Goal: Transaction & Acquisition: Download file/media

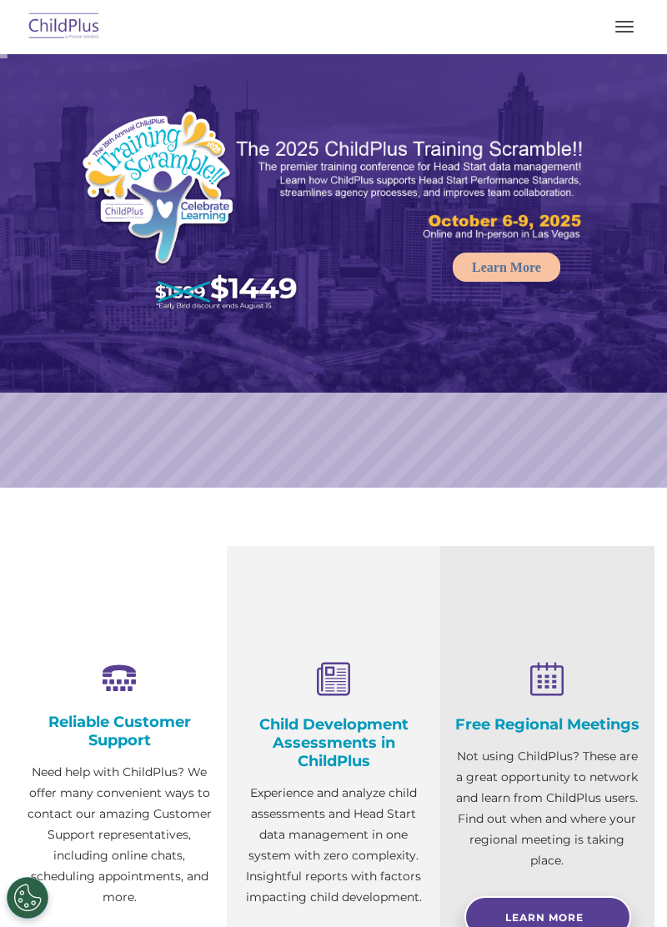
select select "MEDIUM"
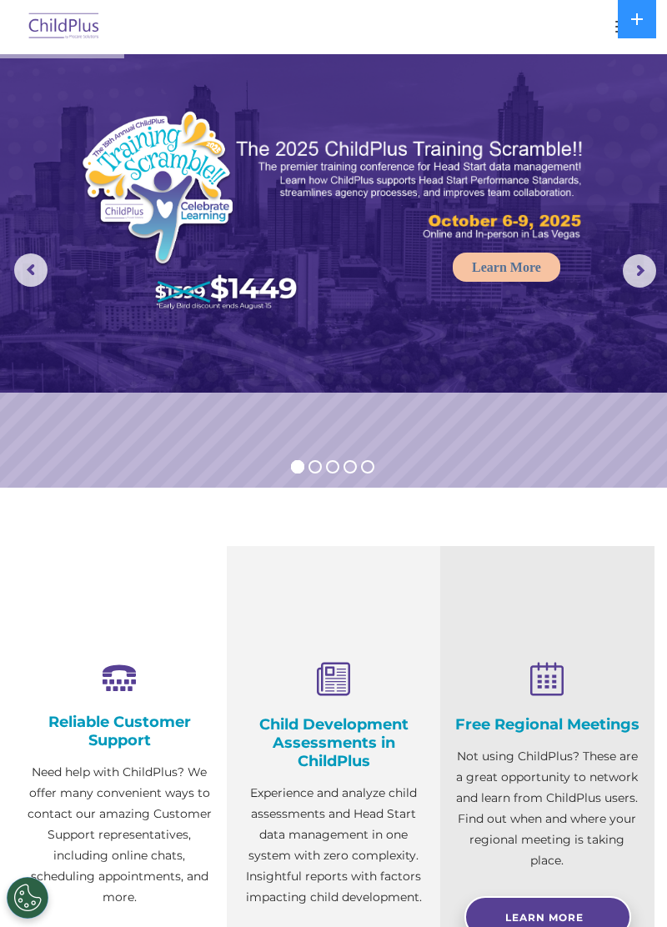
click at [632, 35] on button at bounding box center [637, 19] width 38 height 38
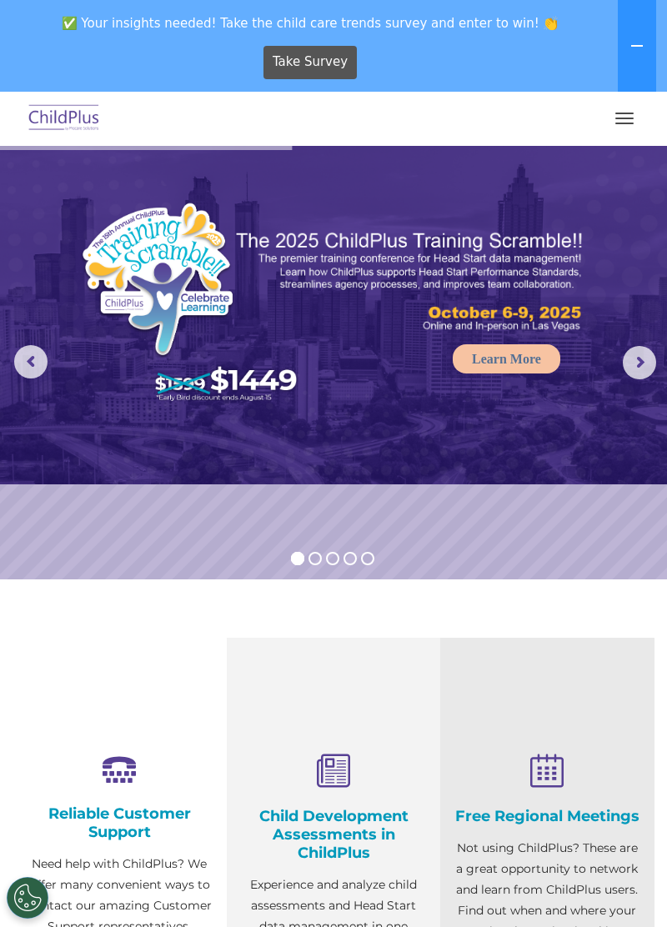
click at [621, 118] on span "button" at bounding box center [625, 119] width 18 height 2
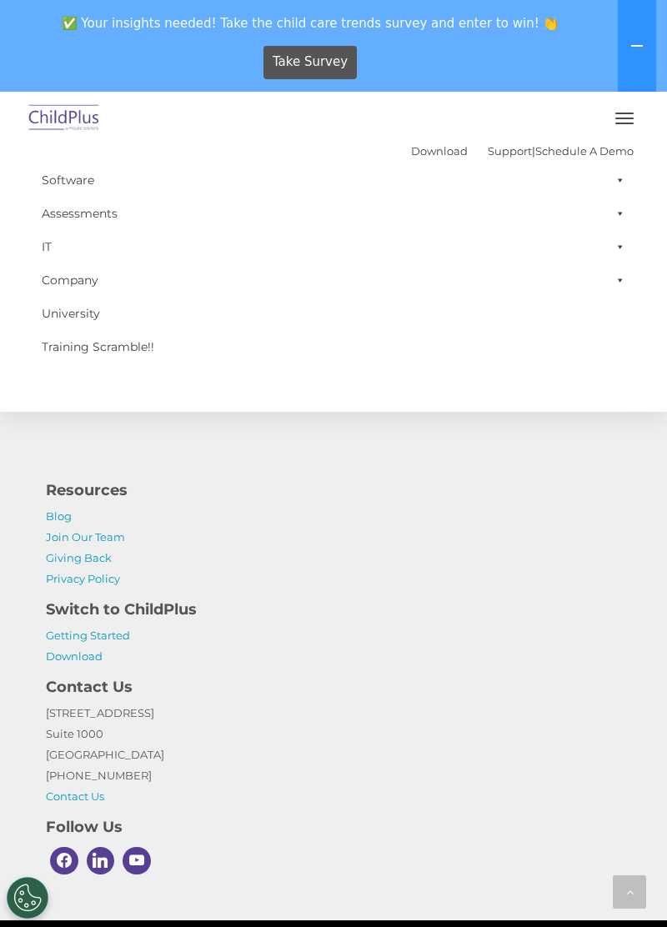
scroll to position [1871, 0]
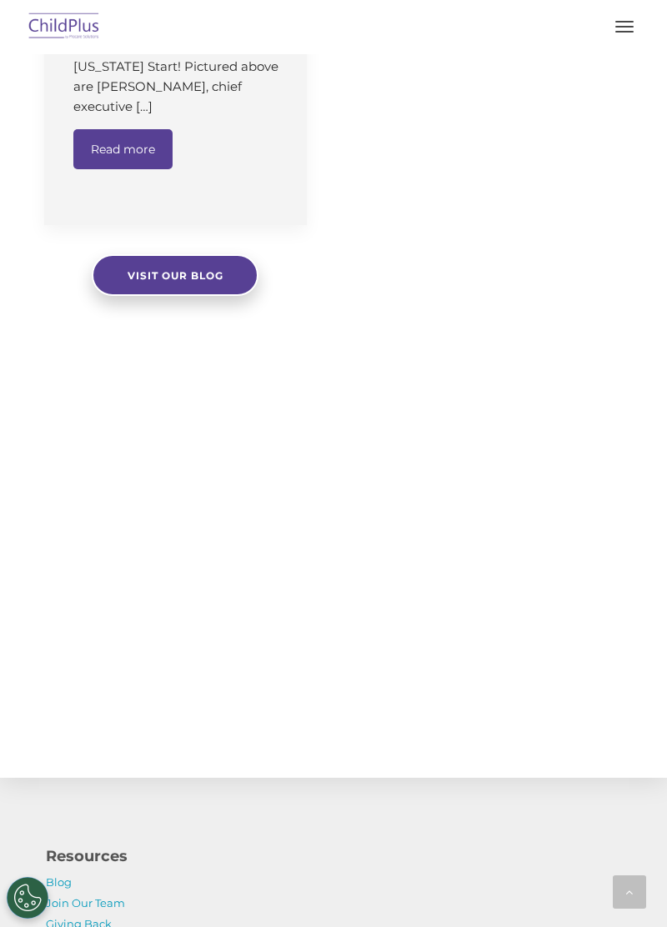
scroll to position [1837, 0]
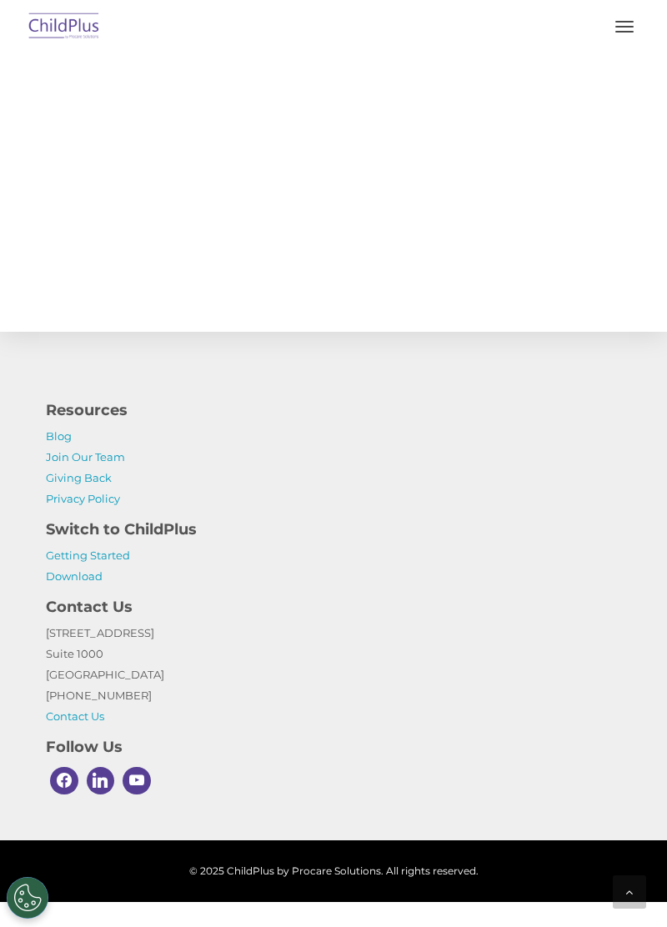
select select "MEDIUM"
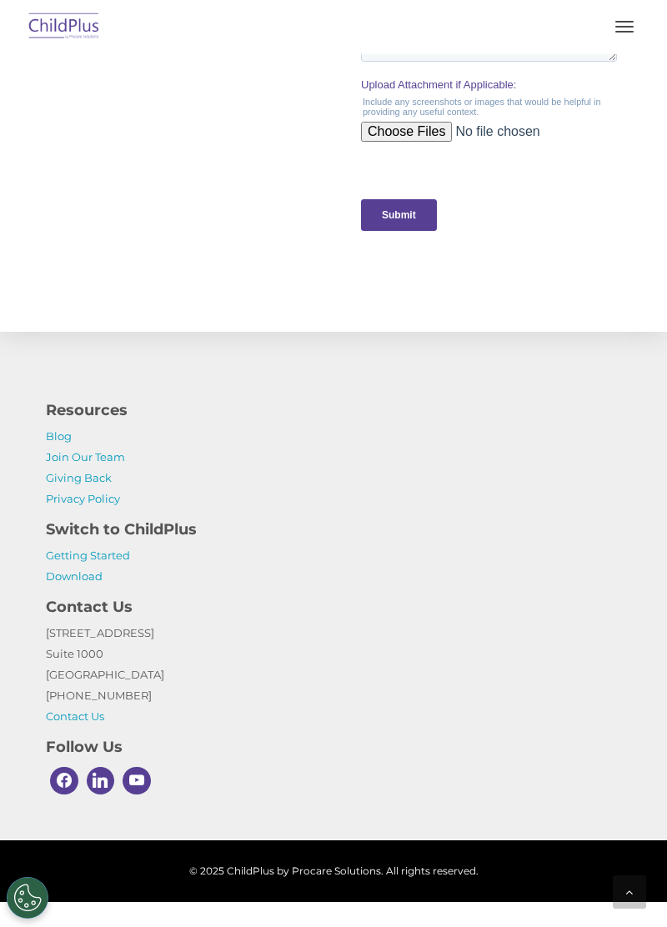
scroll to position [0, 0]
click at [73, 21] on img at bounding box center [64, 27] width 78 height 39
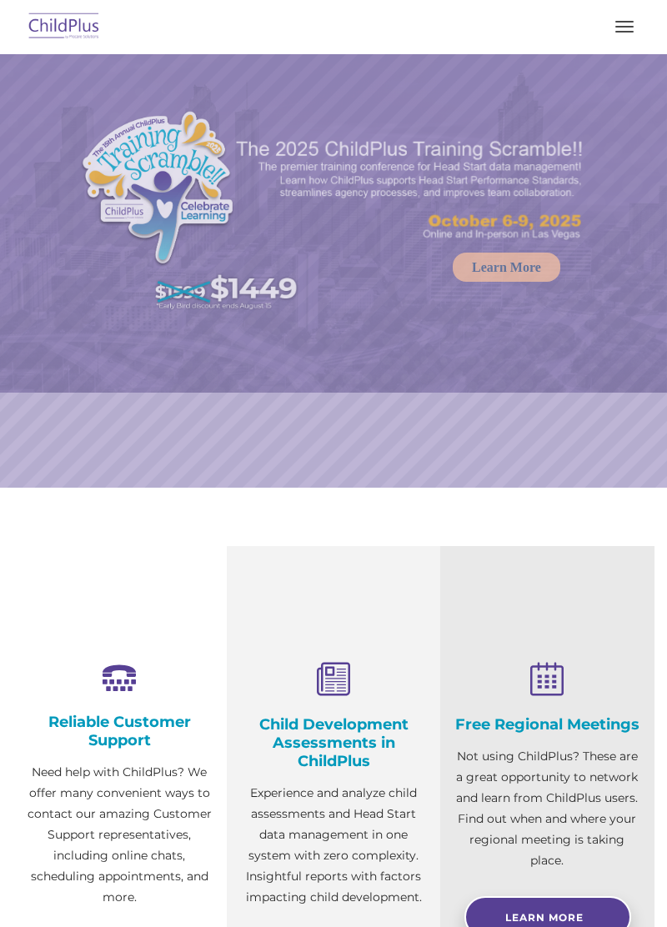
select select "MEDIUM"
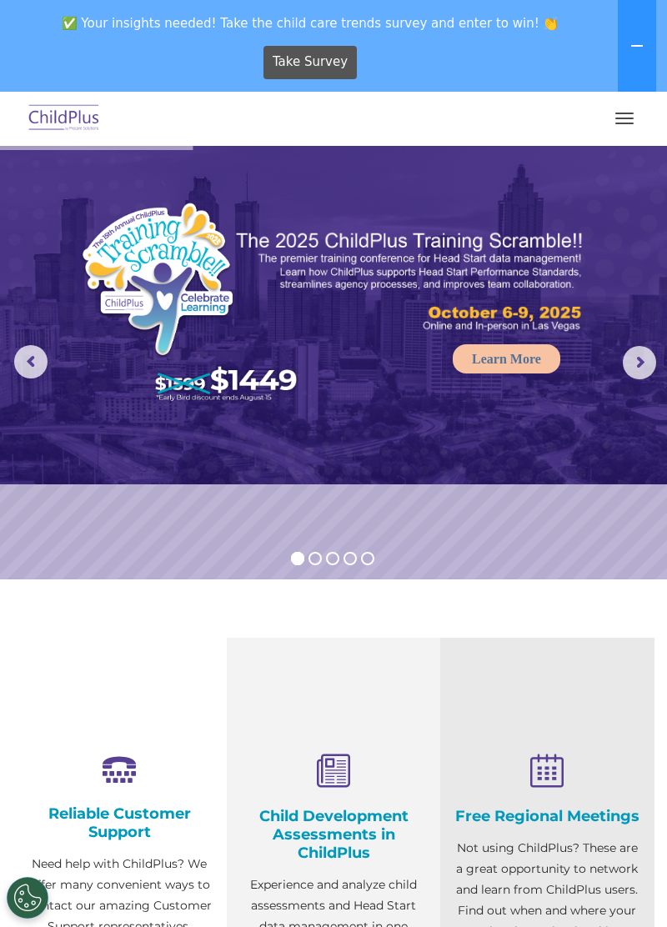
click at [639, 53] on button at bounding box center [637, 46] width 38 height 92
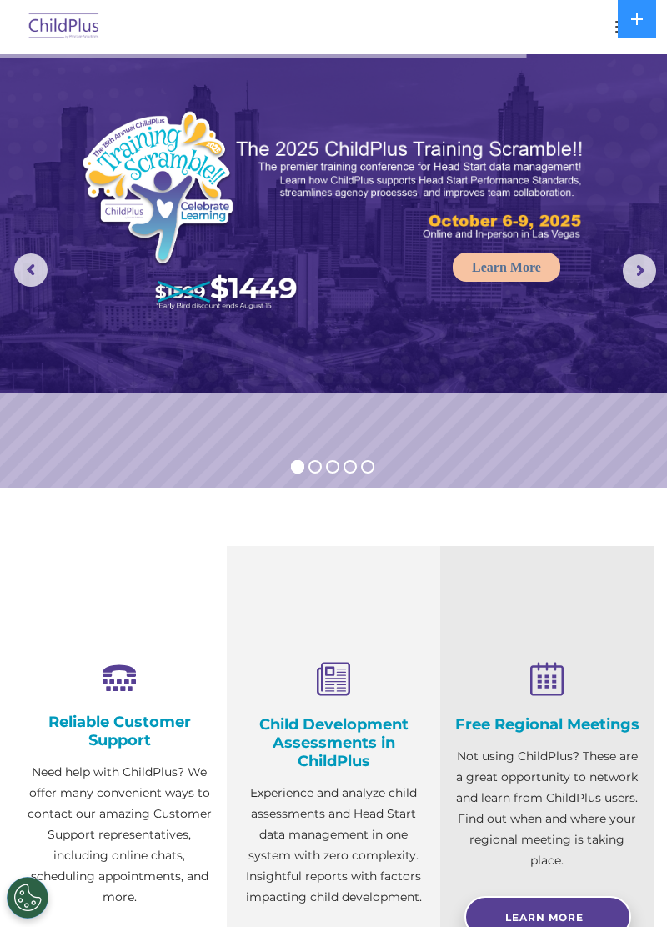
click at [638, 25] on icon at bounding box center [637, 19] width 13 height 13
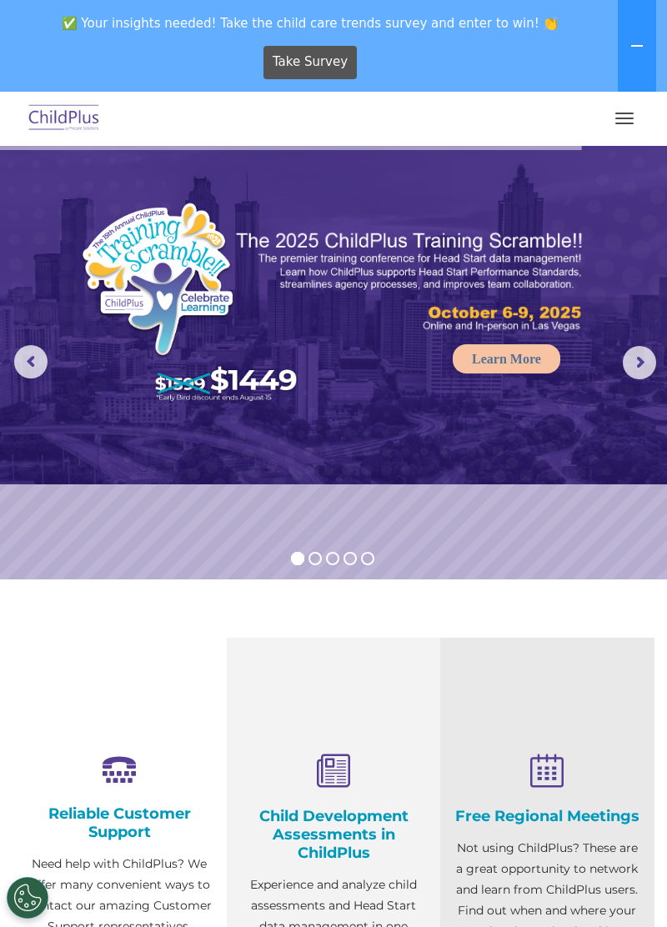
click at [634, 128] on button "button" at bounding box center [624, 118] width 35 height 27
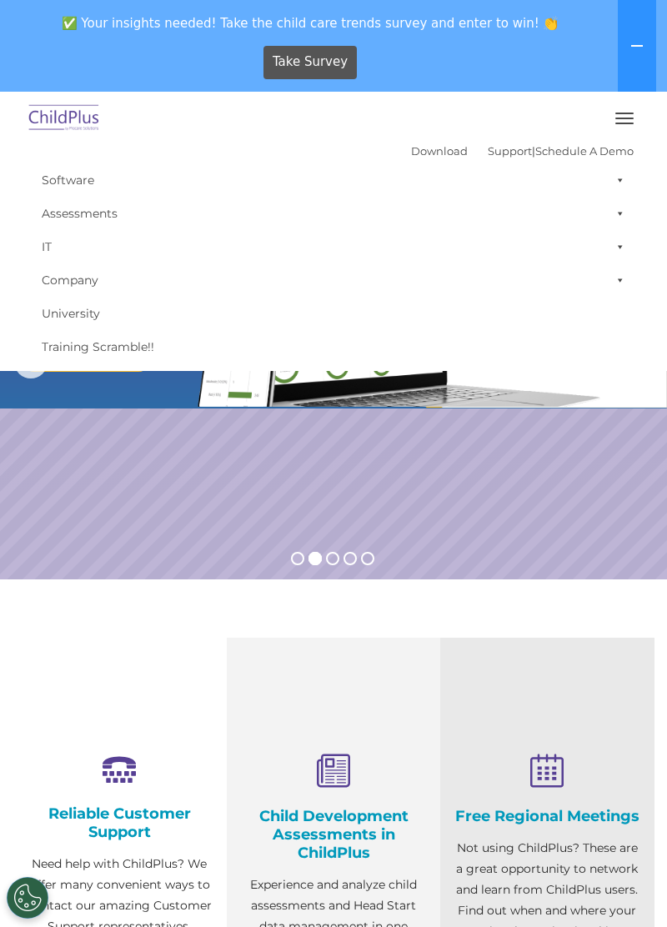
scroll to position [3, 0]
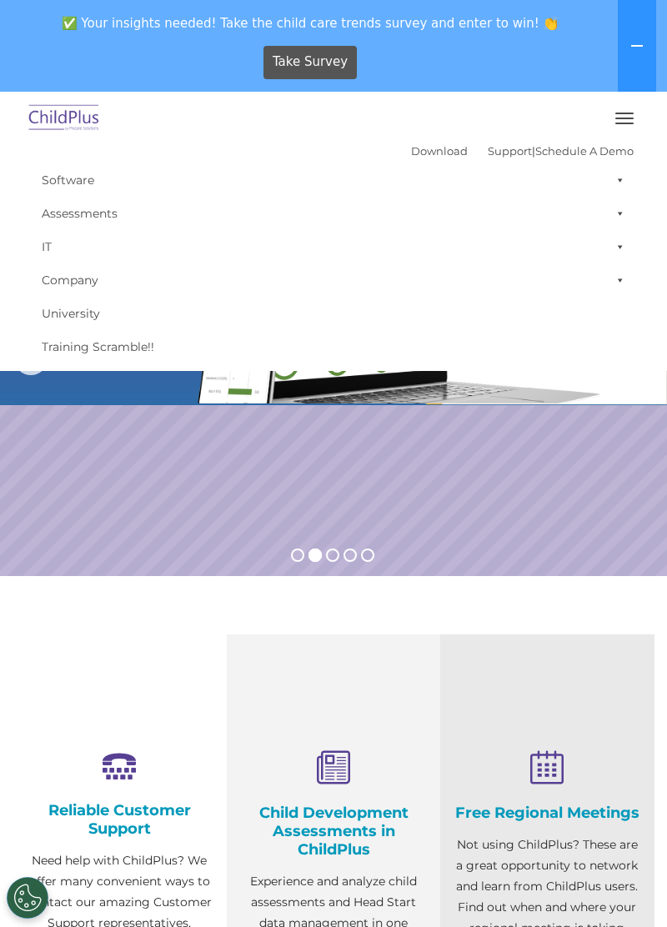
click at [420, 154] on link "Download" at bounding box center [439, 150] width 57 height 13
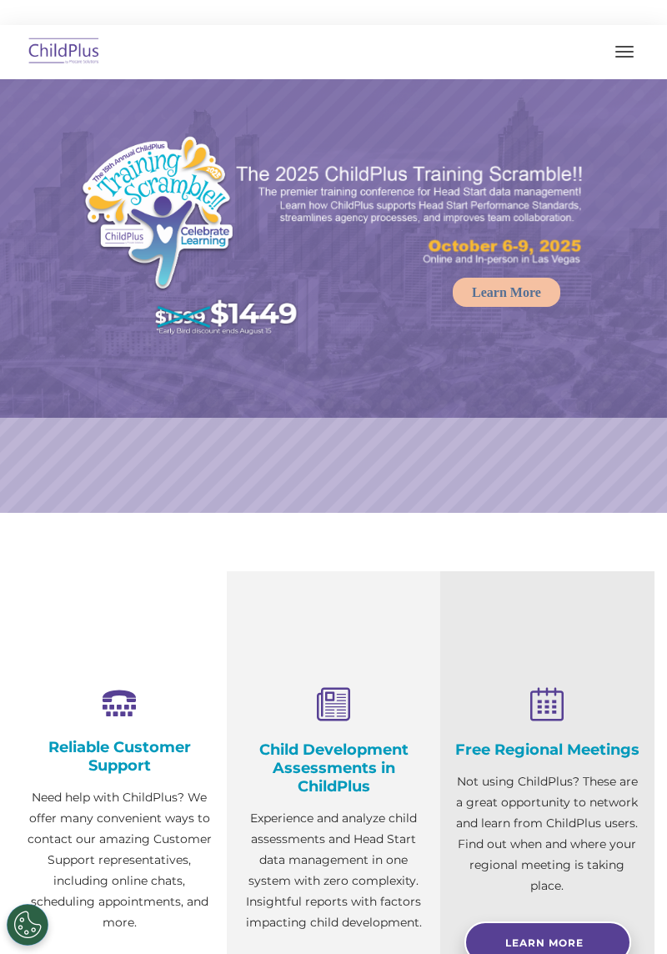
select select "MEDIUM"
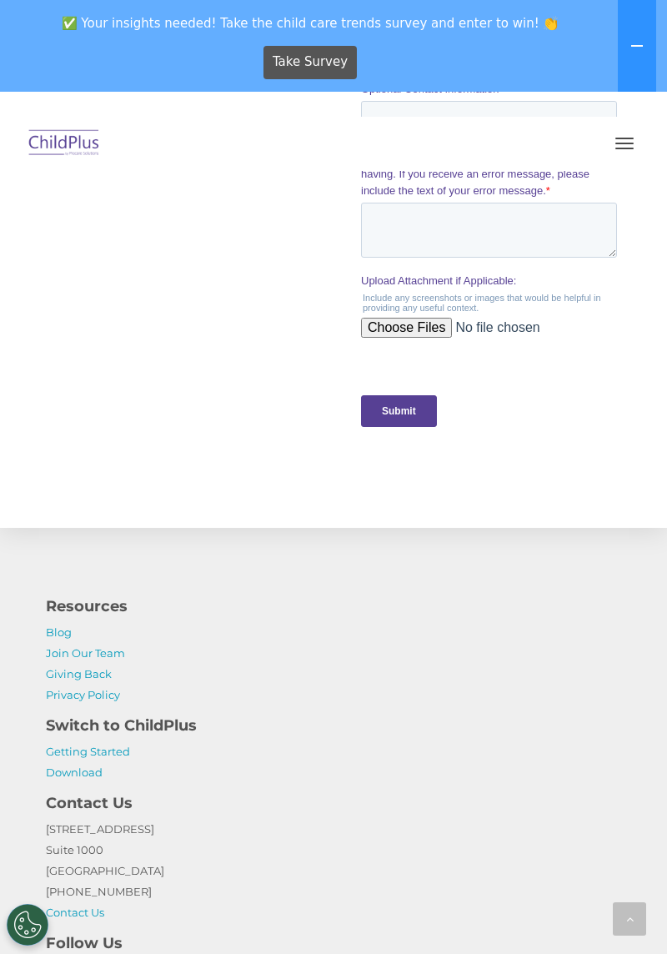
scroll to position [1848, 0]
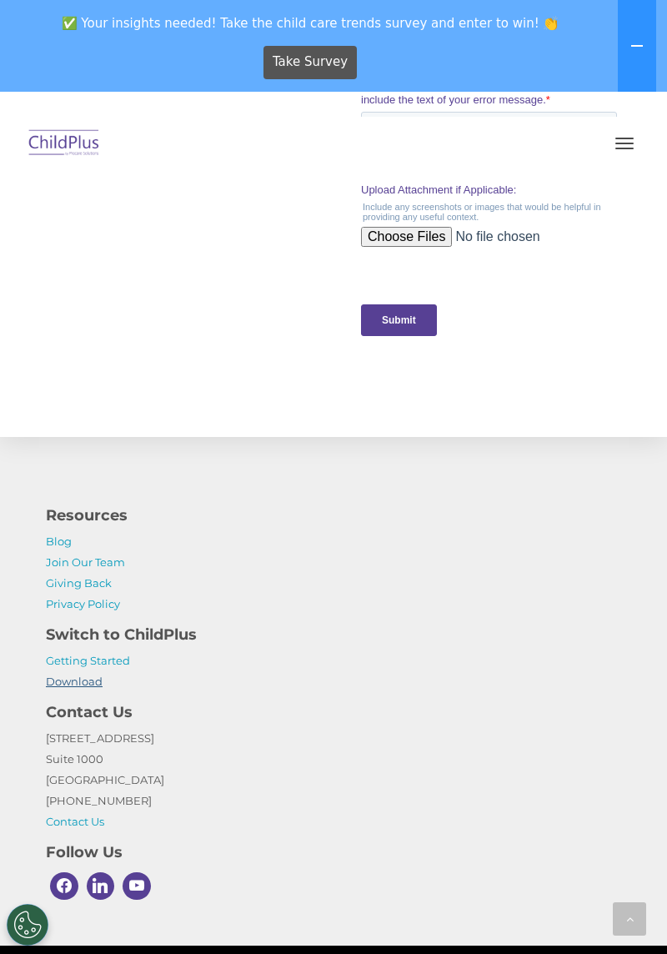
click at [64, 686] on link "Download" at bounding box center [74, 681] width 57 height 13
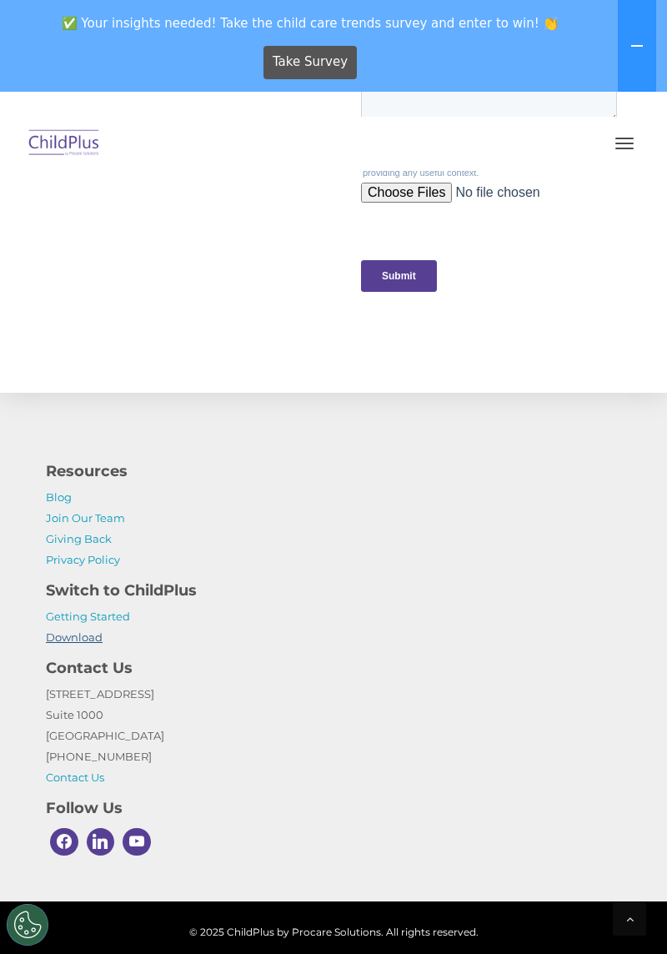
scroll to position [1897, 0]
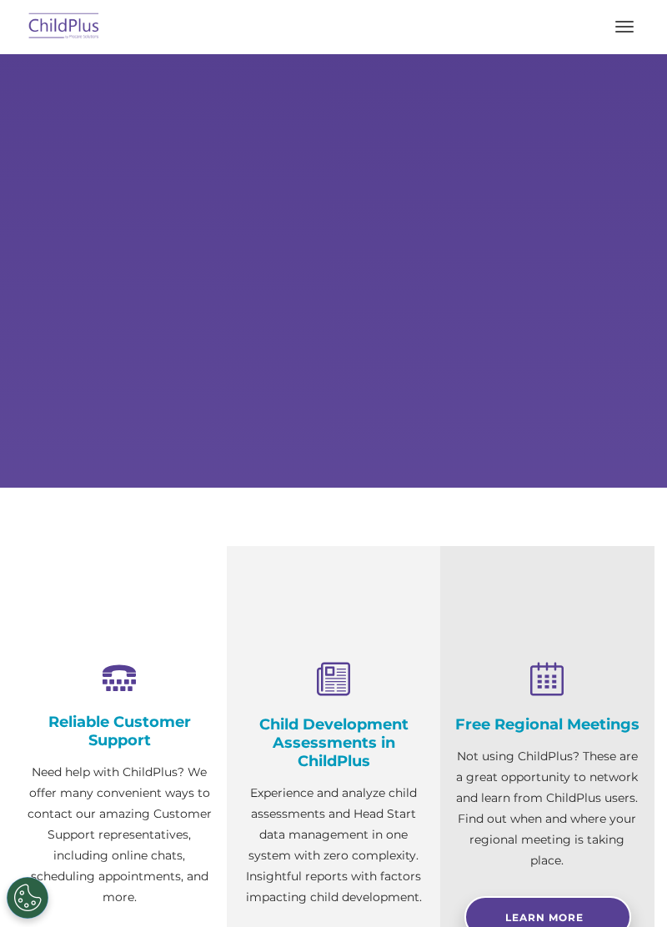
select select "MEDIUM"
